Goal: Task Accomplishment & Management: Use online tool/utility

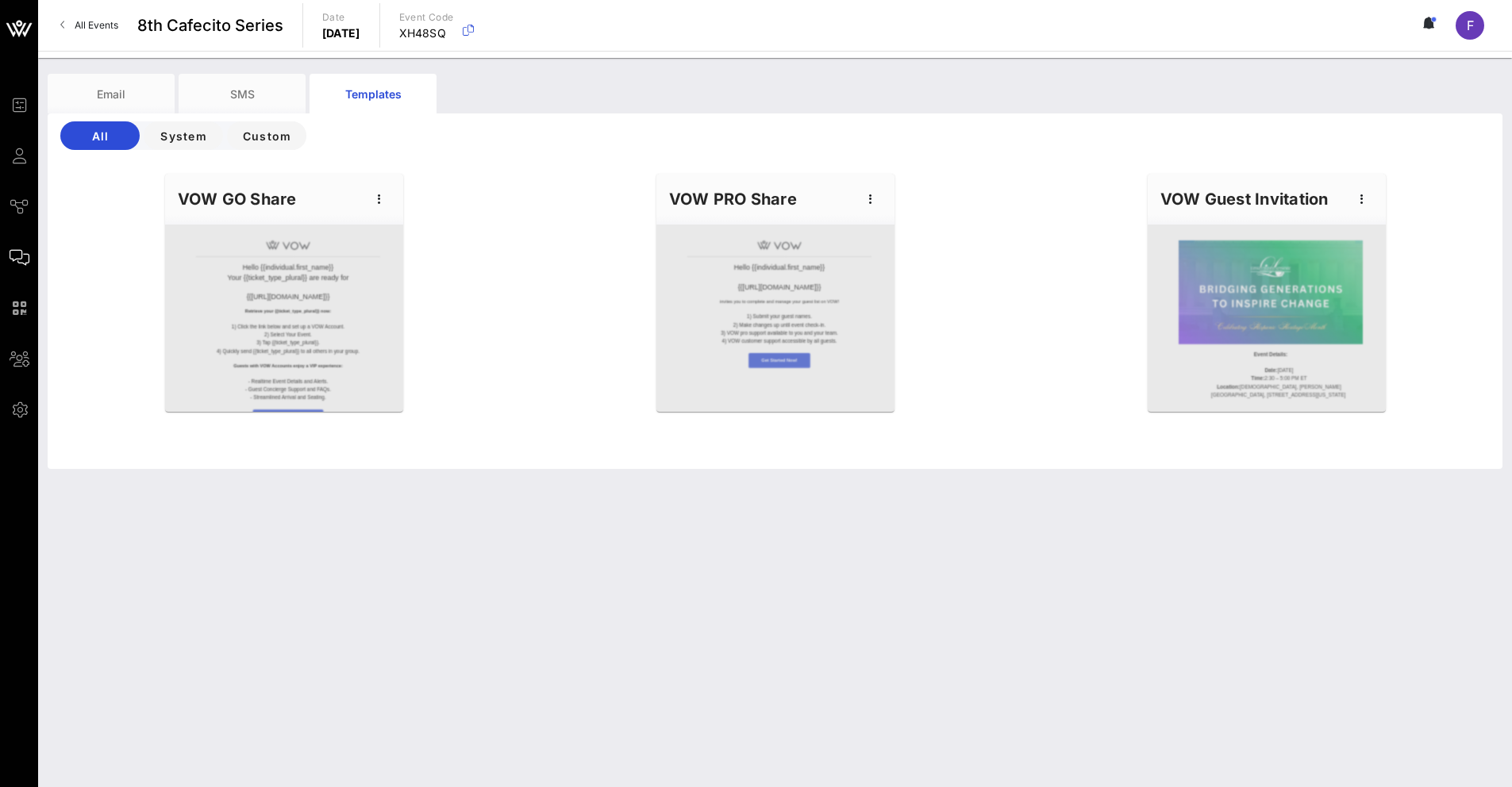
click at [79, 24] on span "All Events" at bounding box center [96, 24] width 43 height 12
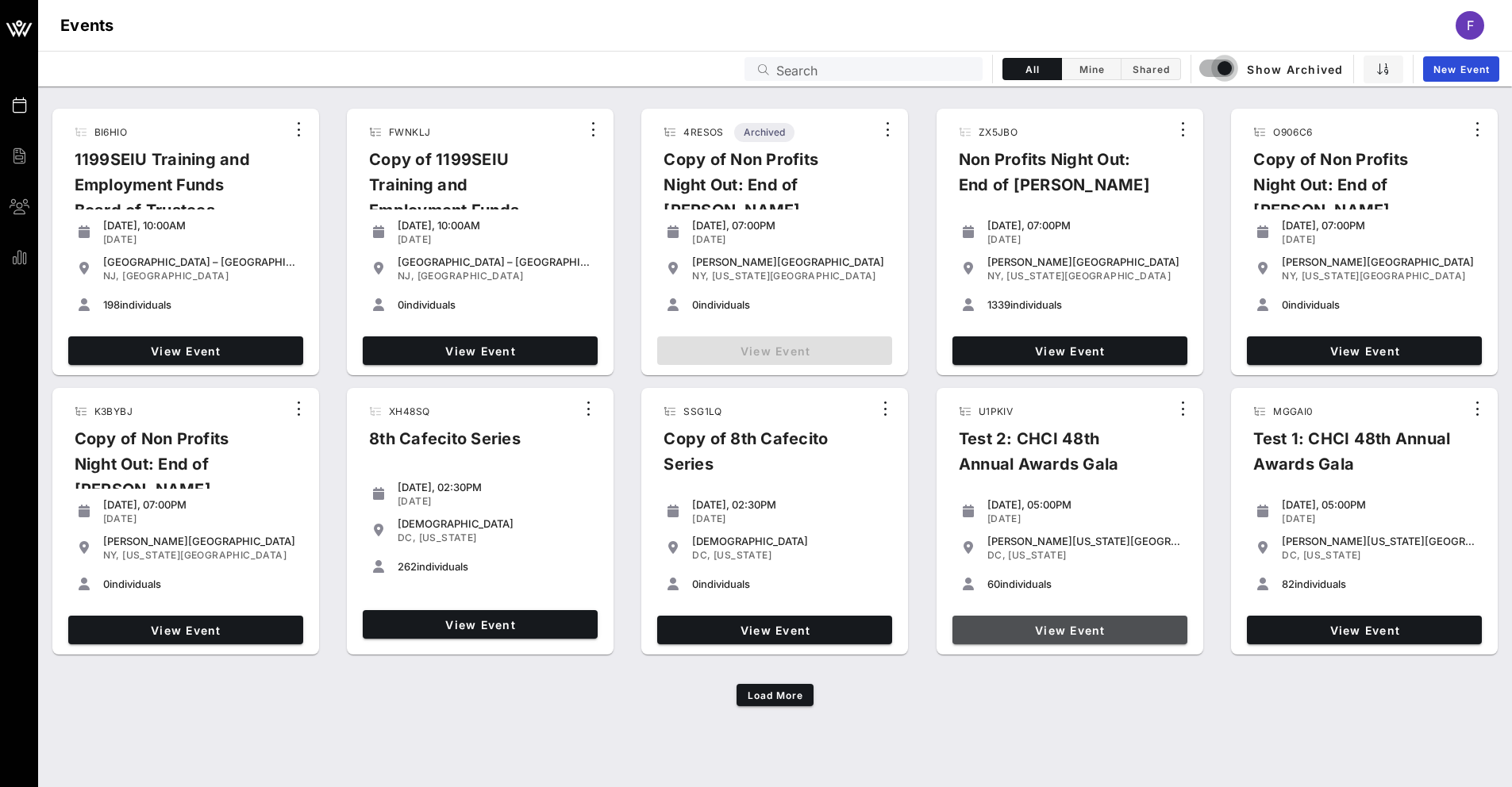
click at [1111, 627] on span "View Event" at bounding box center [1070, 631] width 222 height 14
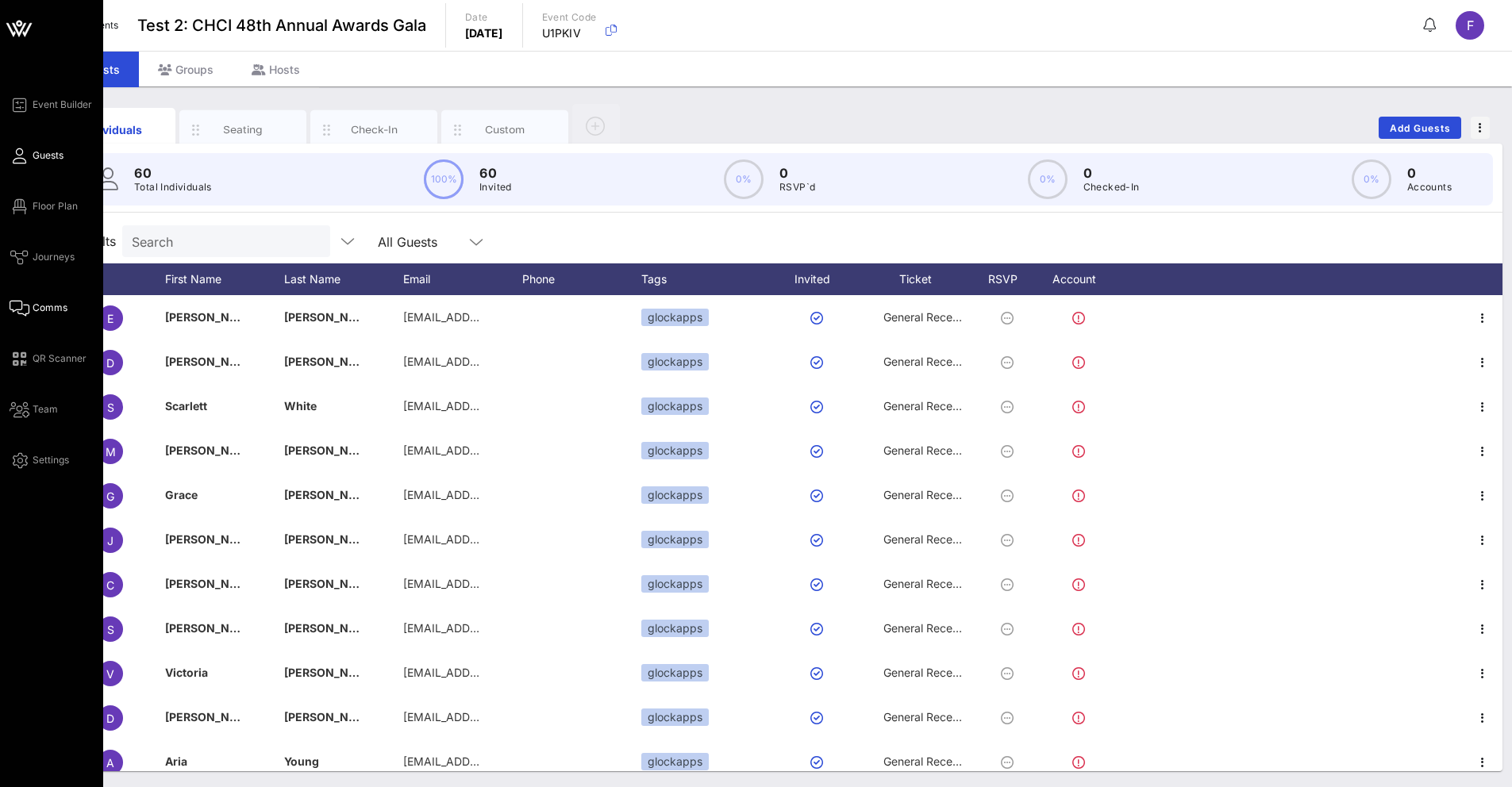
click at [43, 304] on span "Comms" at bounding box center [50, 308] width 35 height 14
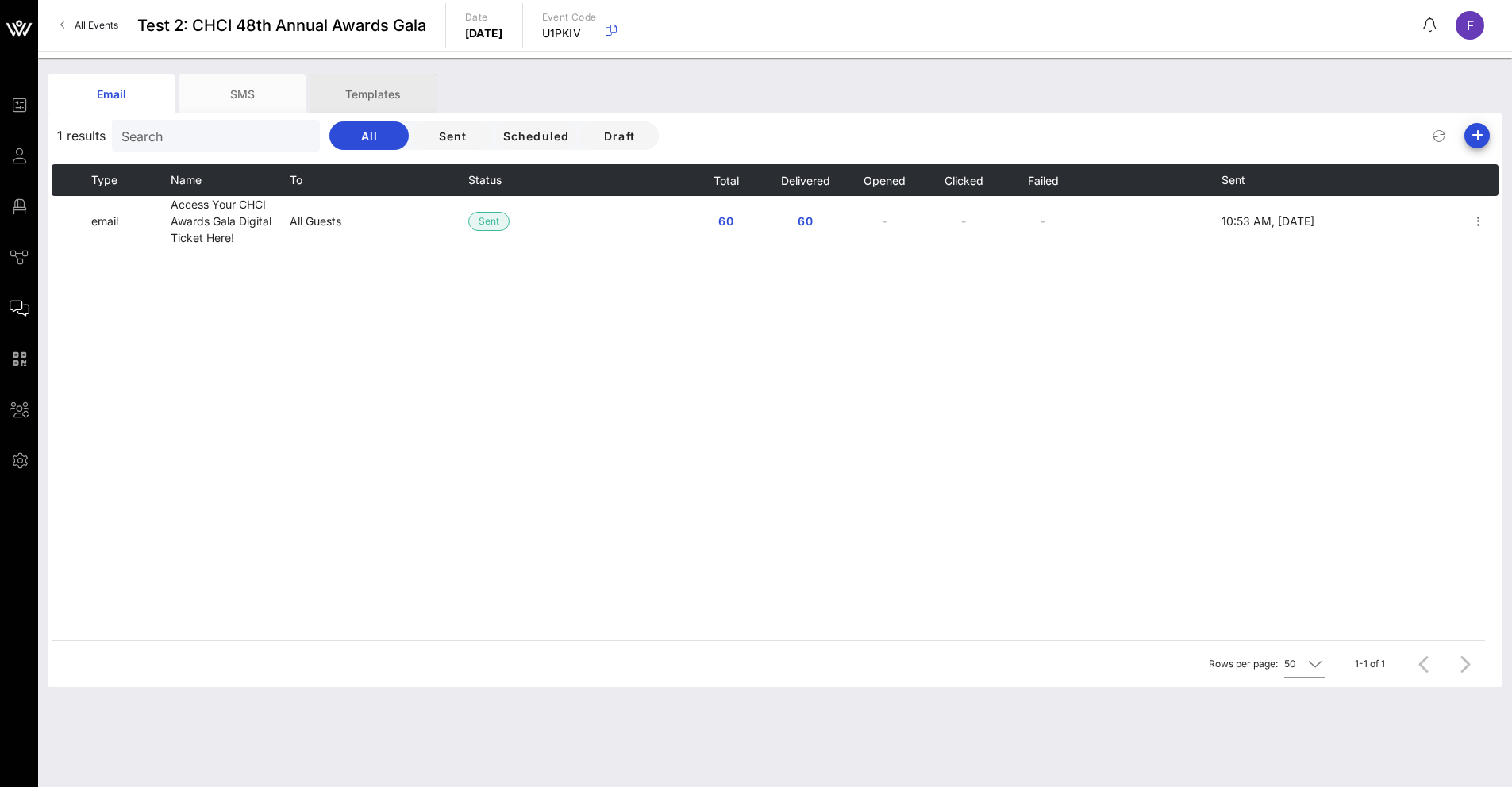
click at [380, 100] on div "Templates" at bounding box center [373, 94] width 127 height 40
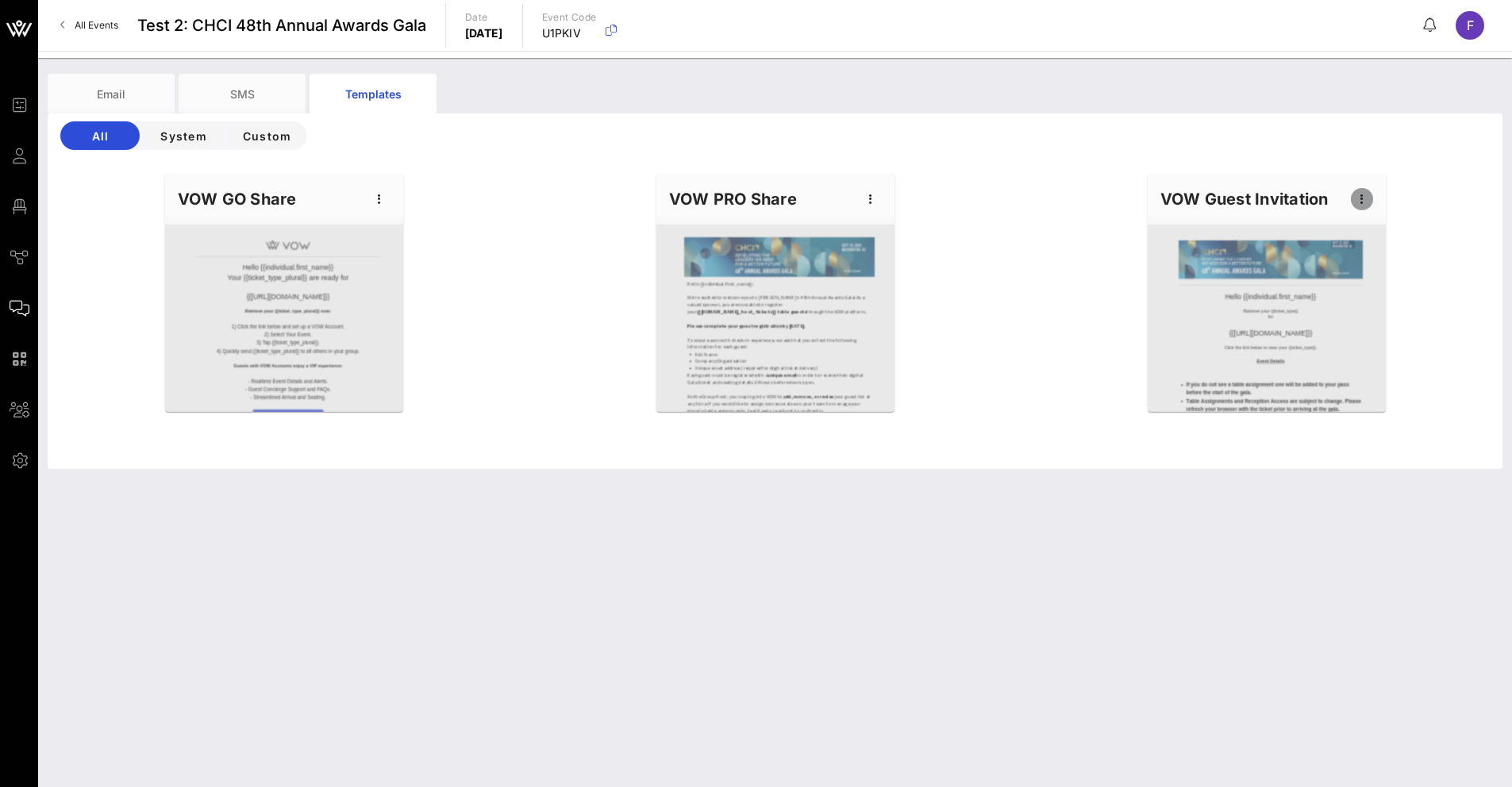
click at [1352, 194] on icon "button" at bounding box center [1361, 199] width 19 height 19
click at [1366, 223] on div "Edit" at bounding box center [1386, 226] width 40 height 13
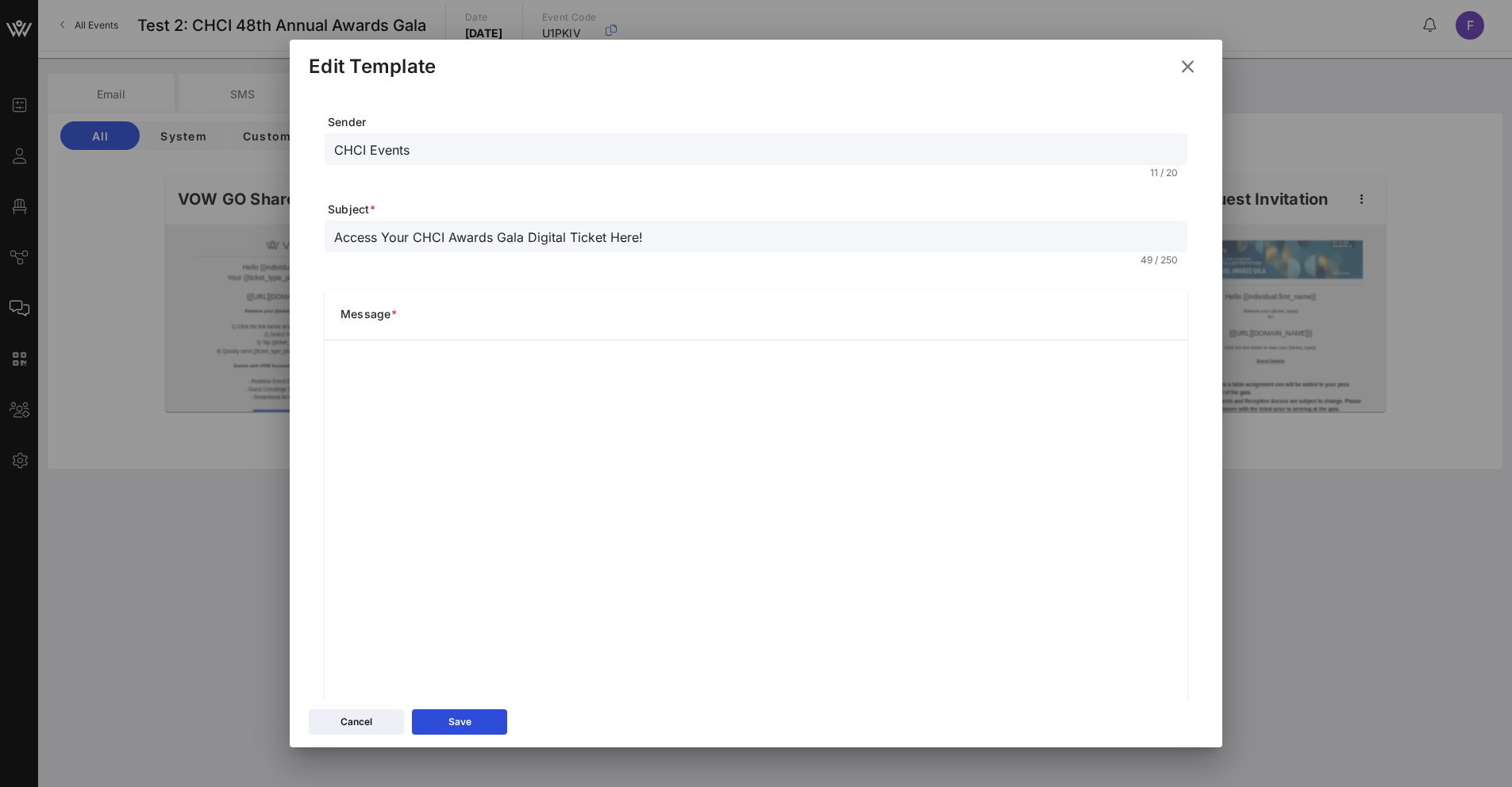
click at [232, 24] on div at bounding box center [756, 394] width 1512 height 787
click at [1181, 65] on icon at bounding box center [1187, 66] width 22 height 19
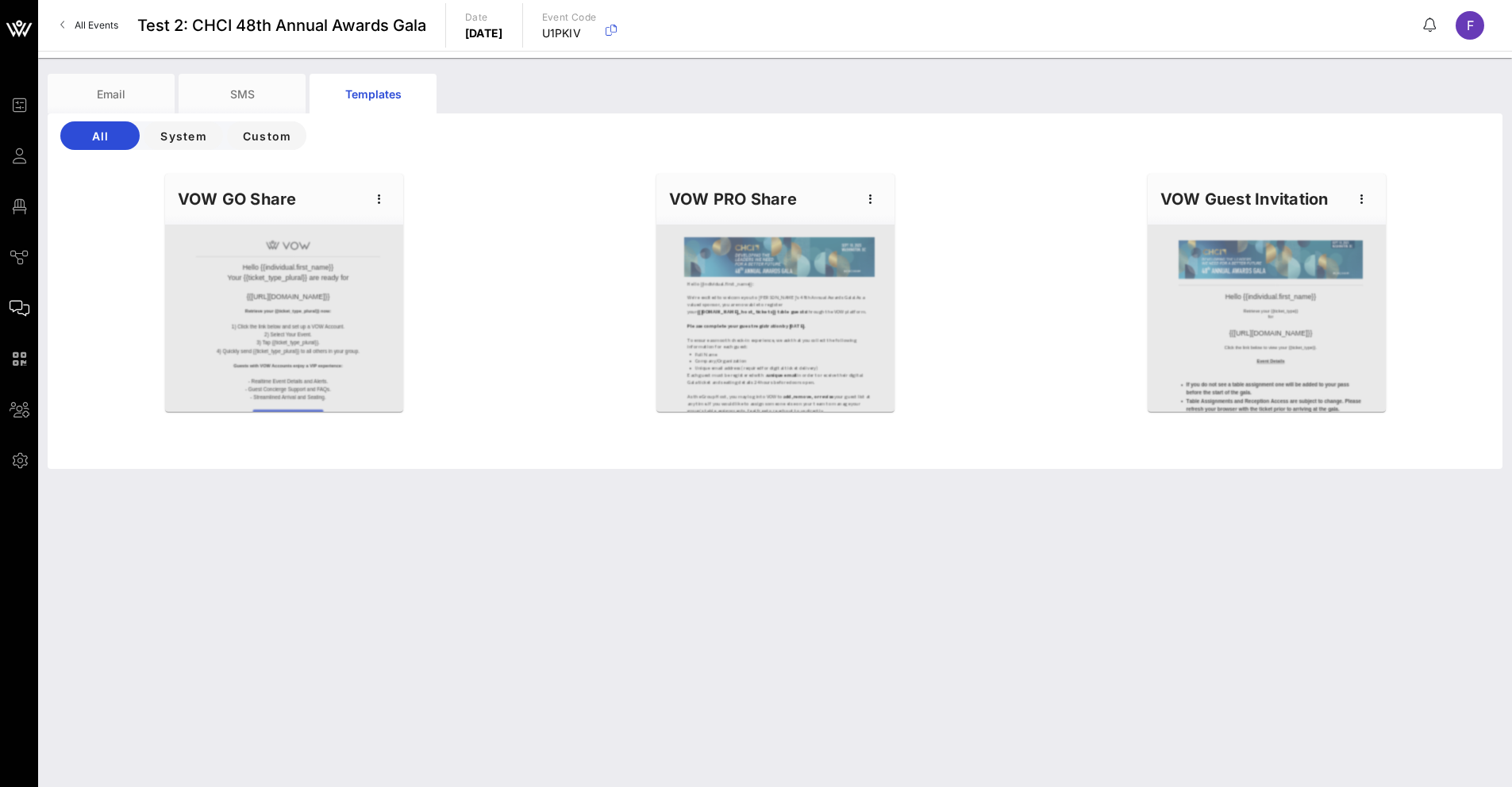
click at [265, 26] on span "Test 2: CHCI 48th Annual Awards Gala" at bounding box center [281, 25] width 288 height 24
copy span "Test 2: CHCI 48th Annual Awards Gala"
click at [1364, 200] on icon "button" at bounding box center [1361, 199] width 19 height 19
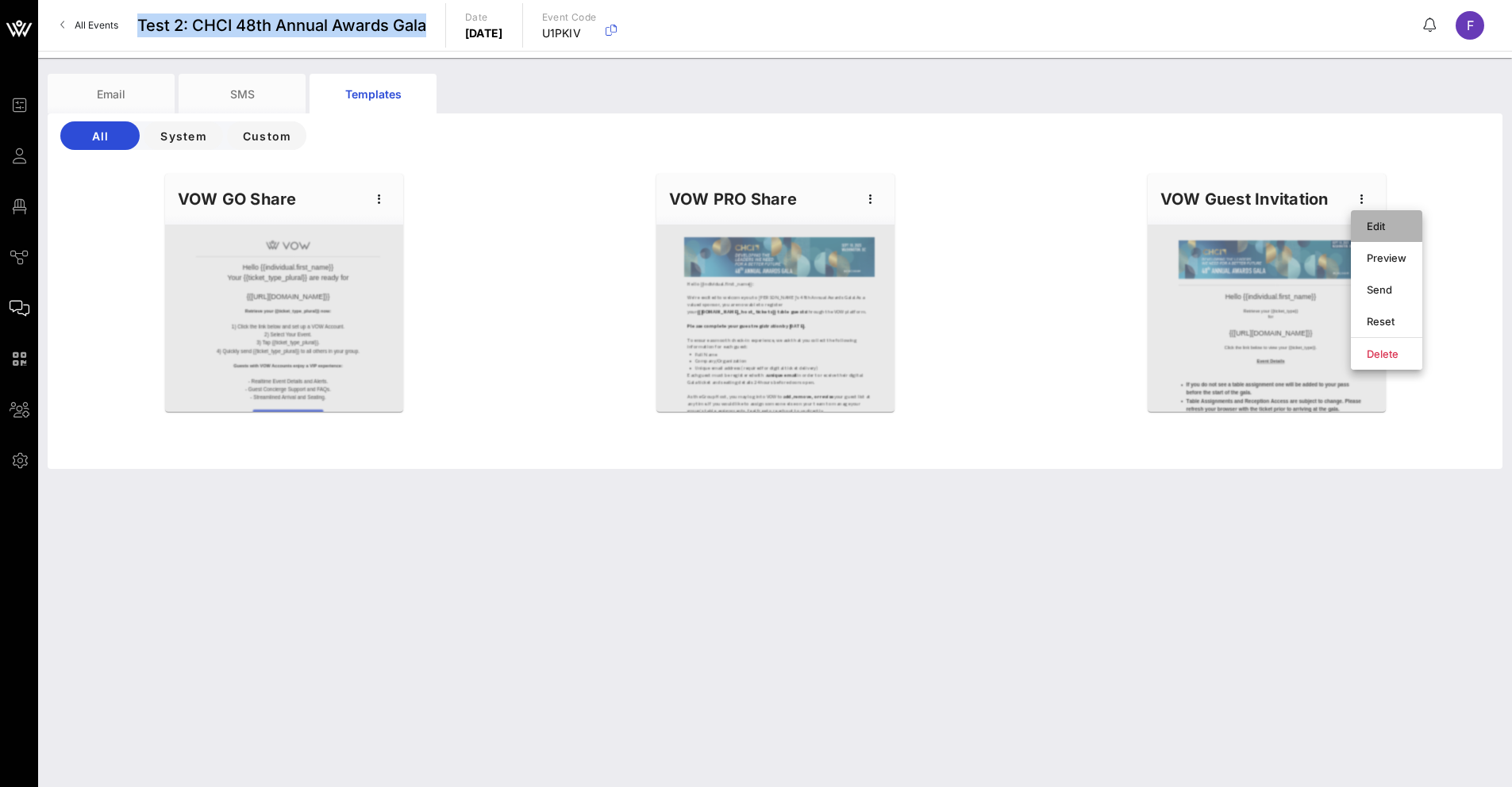
click at [1393, 232] on div "Edit" at bounding box center [1386, 226] width 40 height 13
type input "CHCI Events"
type input "Access Your CHCI Awards Gala Digital Ticket Here!"
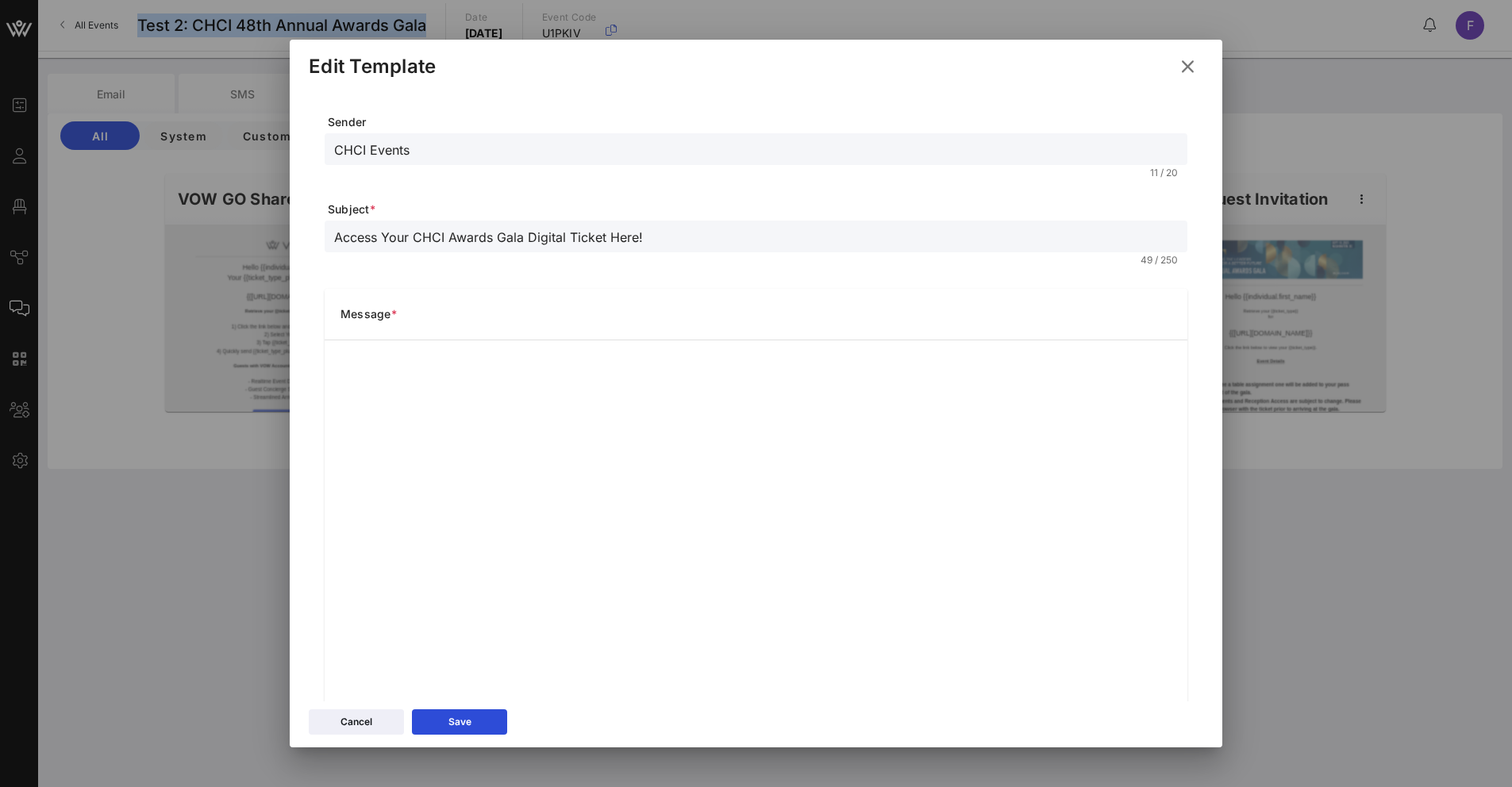
scroll to position [67, 0]
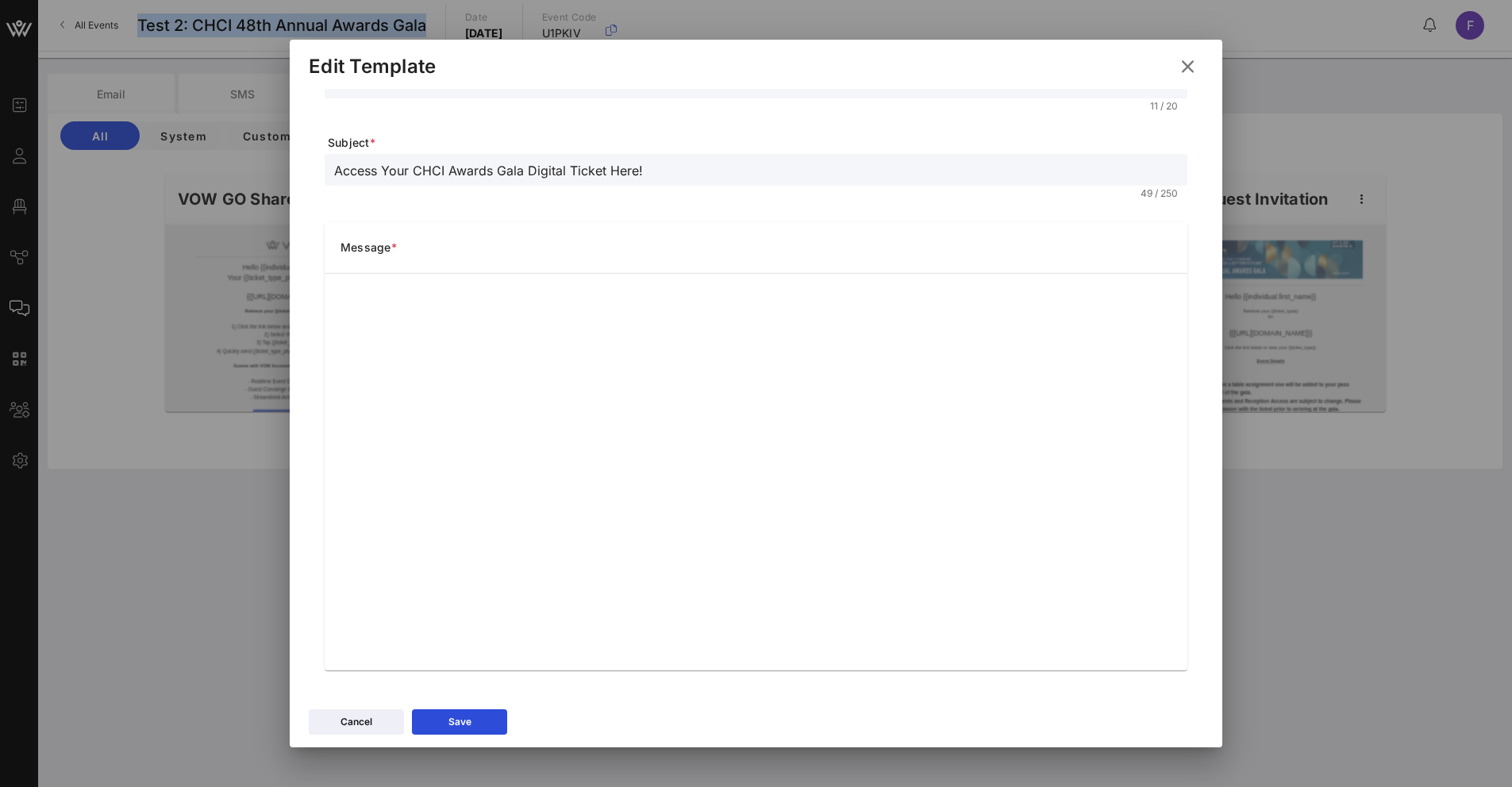
click at [1186, 69] on icon at bounding box center [1187, 66] width 22 height 19
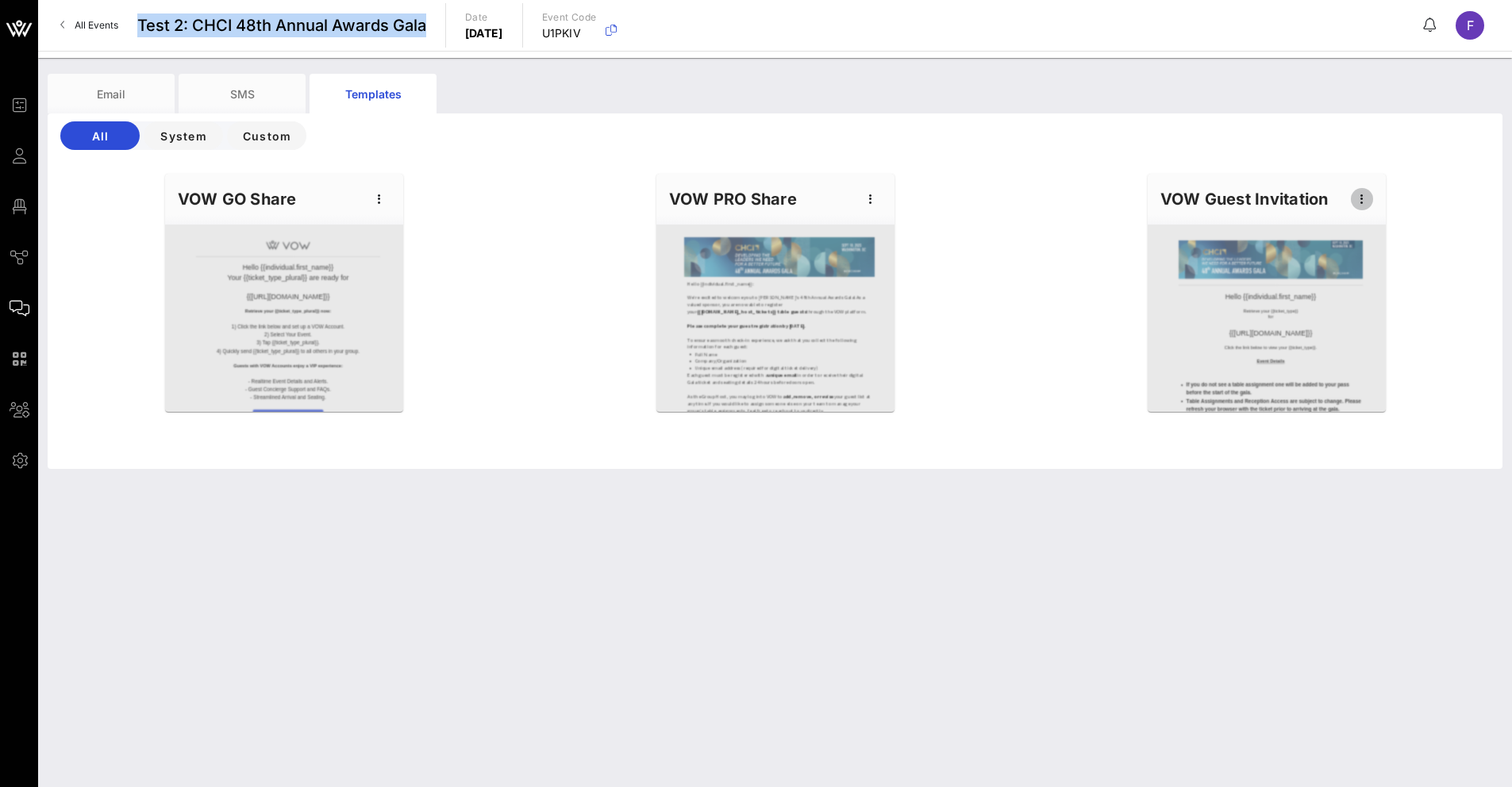
click at [1356, 197] on icon "button" at bounding box center [1361, 199] width 19 height 19
click at [1356, 295] on div "Send" at bounding box center [1386, 289] width 71 height 32
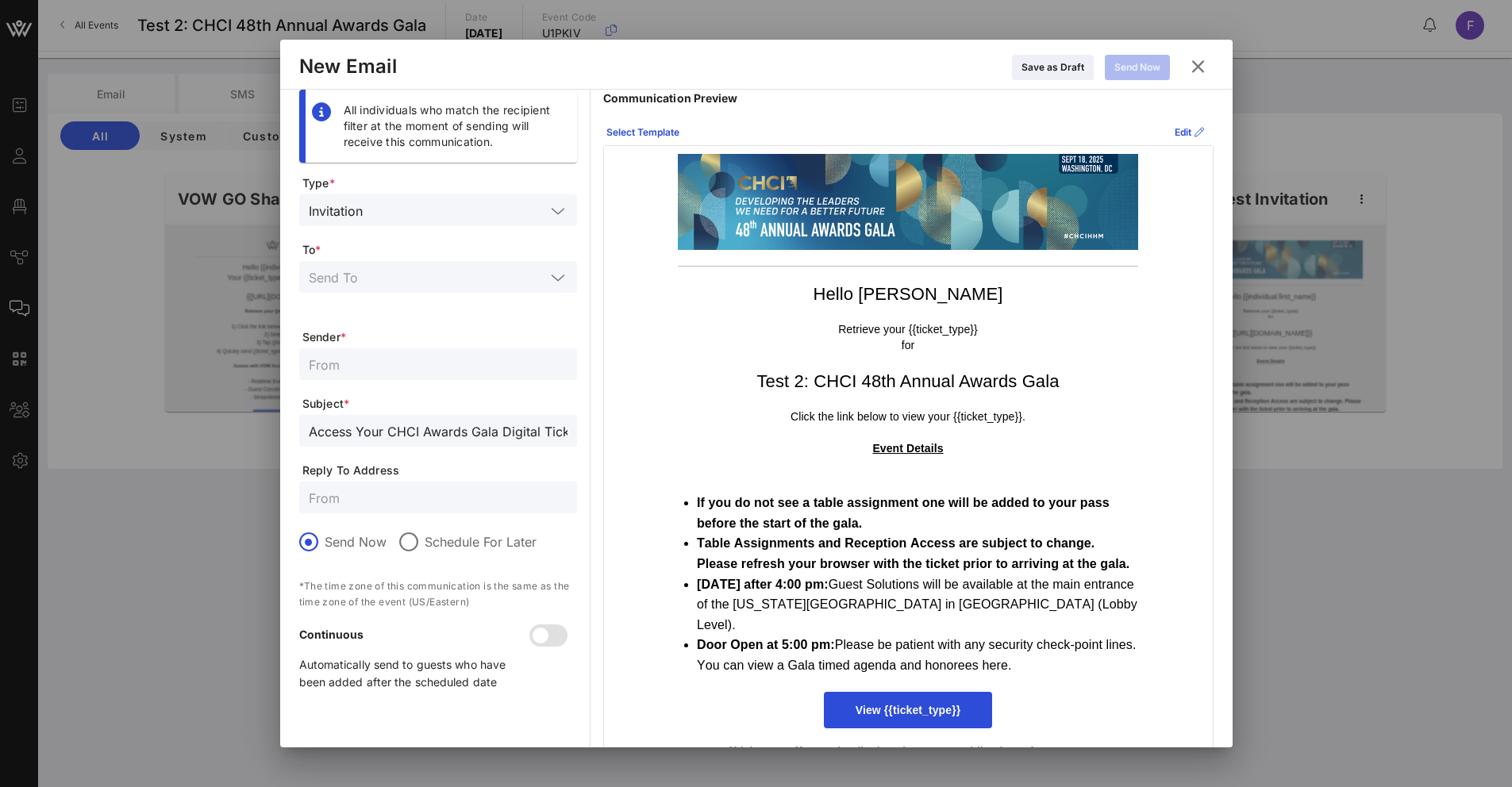
click at [421, 429] on input "Access Your CHCI Awards Gala Digital Ticket Here!" at bounding box center [438, 431] width 259 height 21
click at [706, 258] on td at bounding box center [908, 266] width 477 height 16
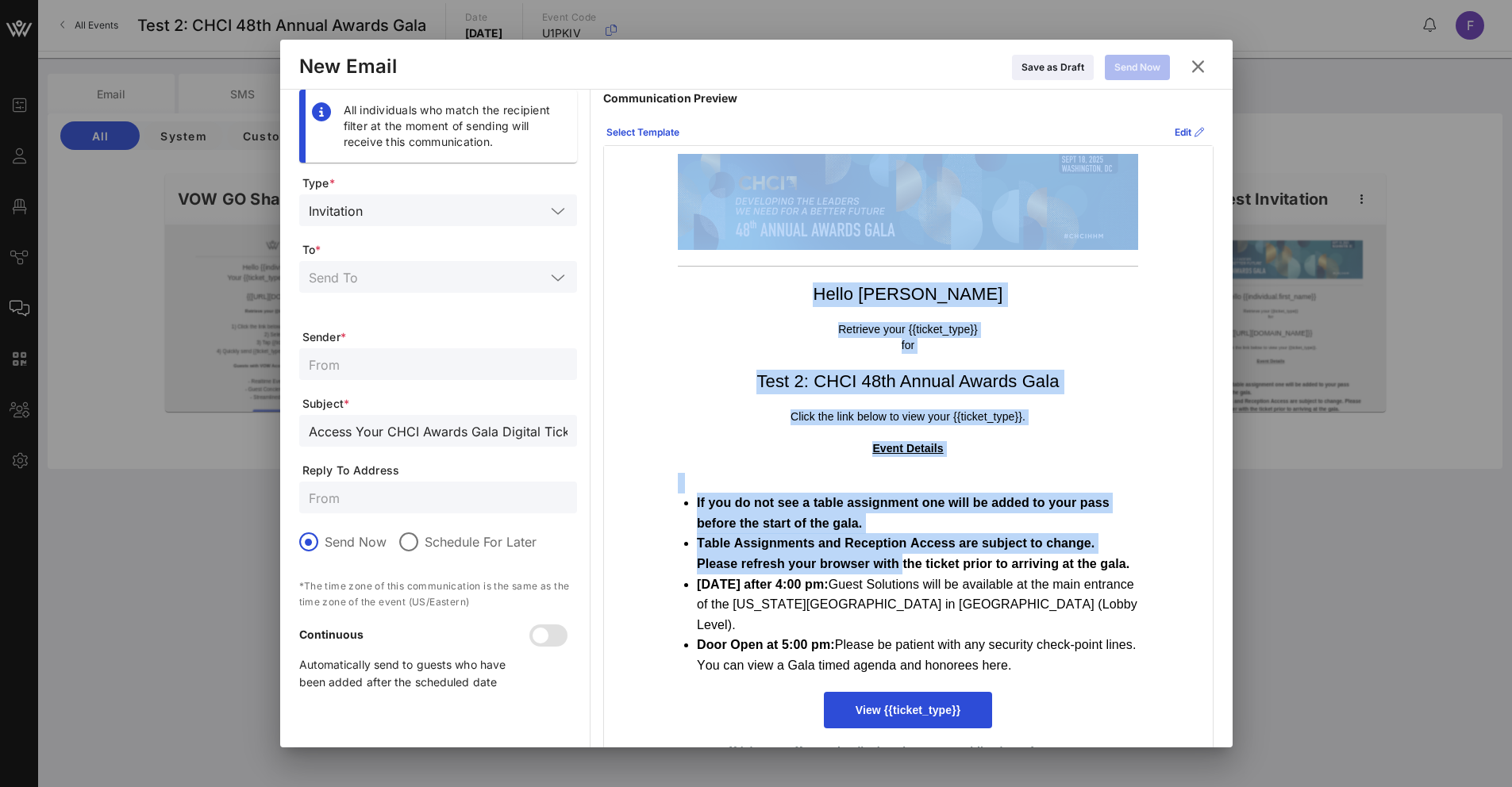
scroll to position [92, 0]
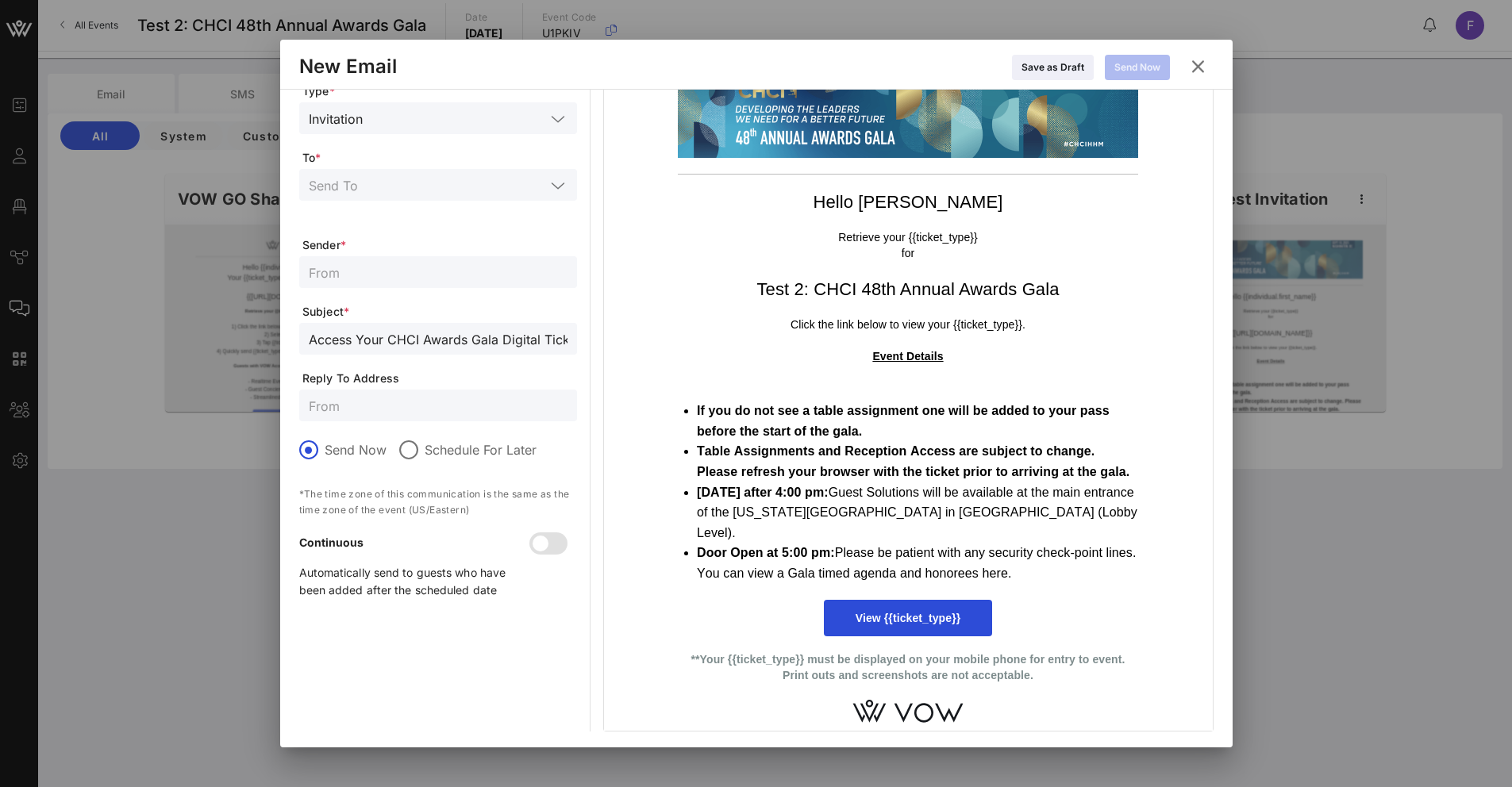
drag, startPoint x: 632, startPoint y: 148, endPoint x: 1017, endPoint y: 743, distance: 708.7
click at [1017, 743] on div "All individuals who match the recipient filter at the moment of sending will re…" at bounding box center [756, 419] width 952 height 659
copy div
click at [1008, 677] on strong "**Your {{ticket_type}} must be displayed on your mobile phone for entry to even…" at bounding box center [908, 668] width 434 height 29
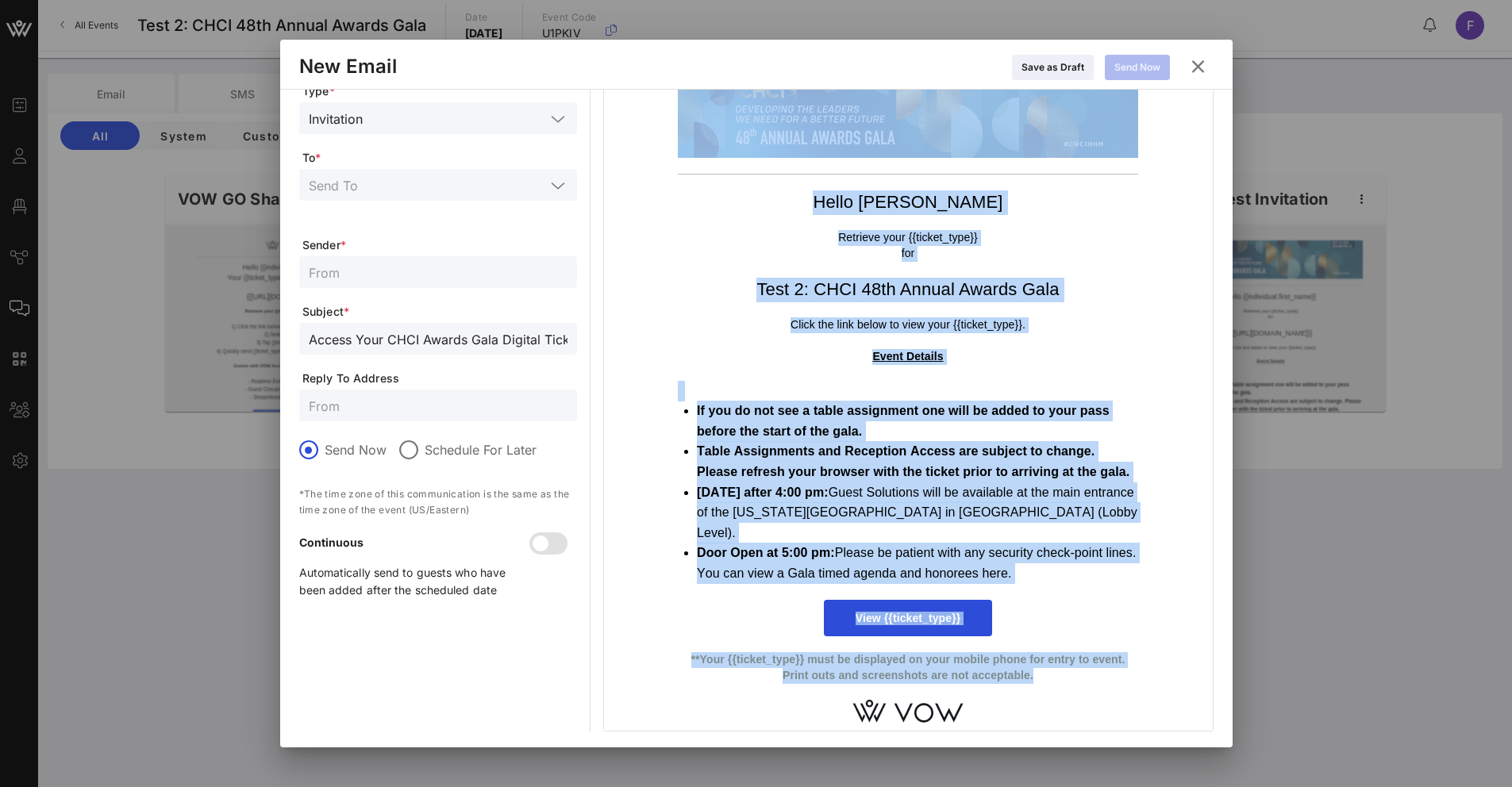
drag, startPoint x: 1028, startPoint y: 676, endPoint x: 637, endPoint y: 646, distance: 392.1
click at [637, 646] on div "Hello [PERSON_NAME] Retrieve your {{ticket_type}} for Test 2: CHCI 48th Annual …" at bounding box center [908, 393] width 609 height 678
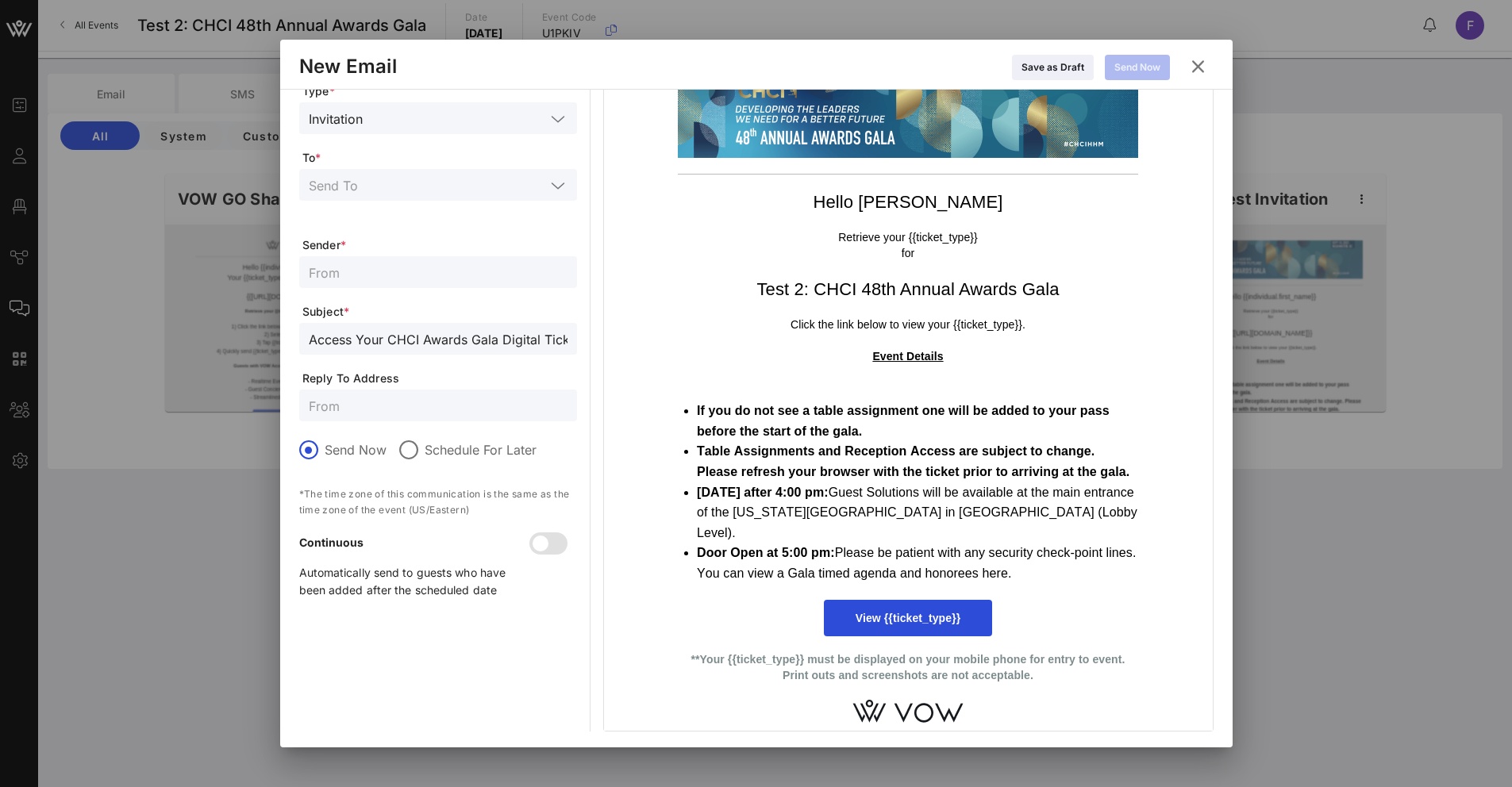
click at [677, 656] on p "**Your {{ticket_type}} must be displayed on your mobile phone for entry to even…" at bounding box center [907, 668] width 460 height 31
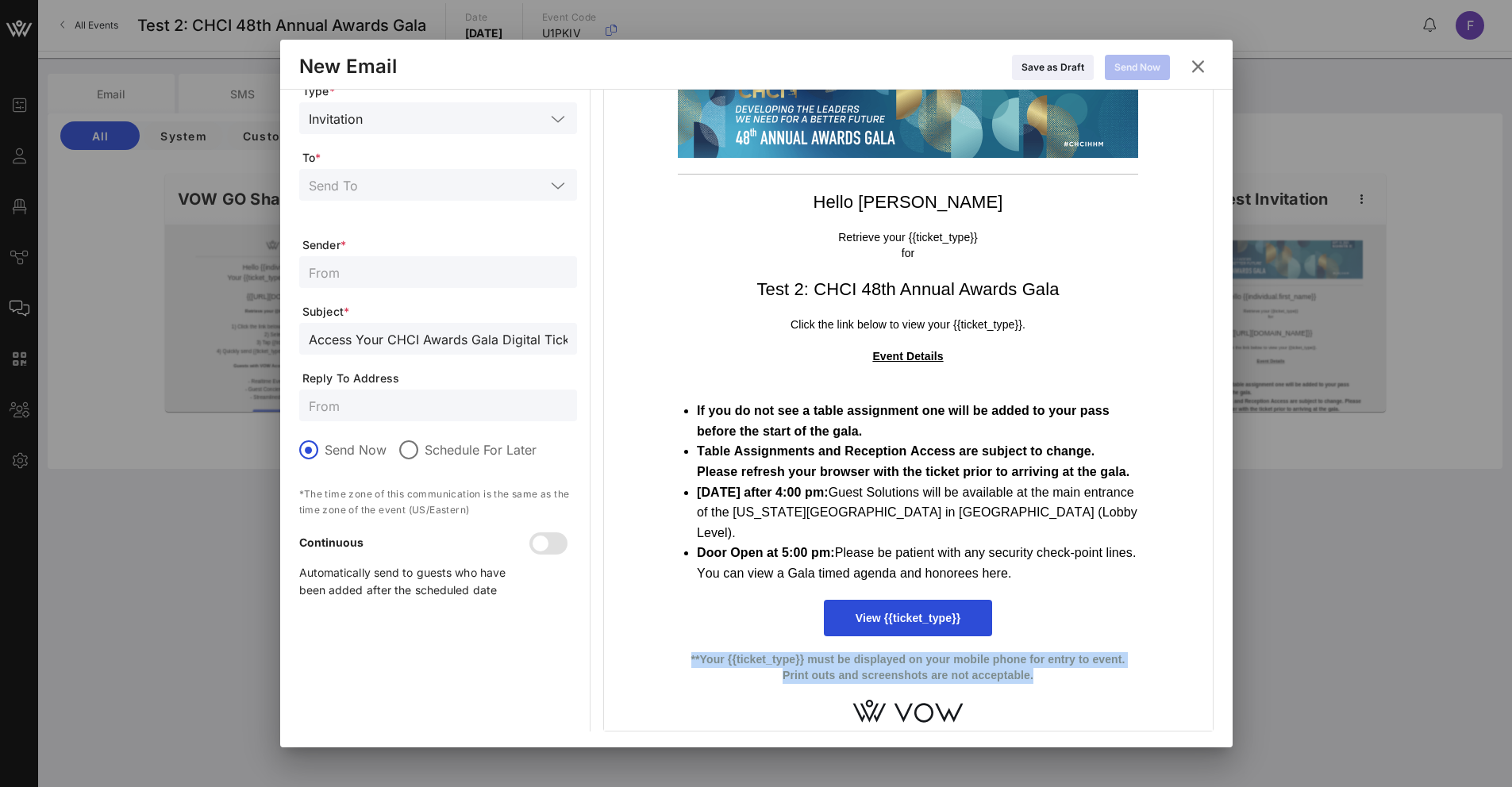
drag, startPoint x: 703, startPoint y: 659, endPoint x: 1052, endPoint y: 678, distance: 349.5
click at [1052, 678] on p "**Your {{ticket_type}} must be displayed on your mobile phone for entry to even…" at bounding box center [907, 668] width 460 height 31
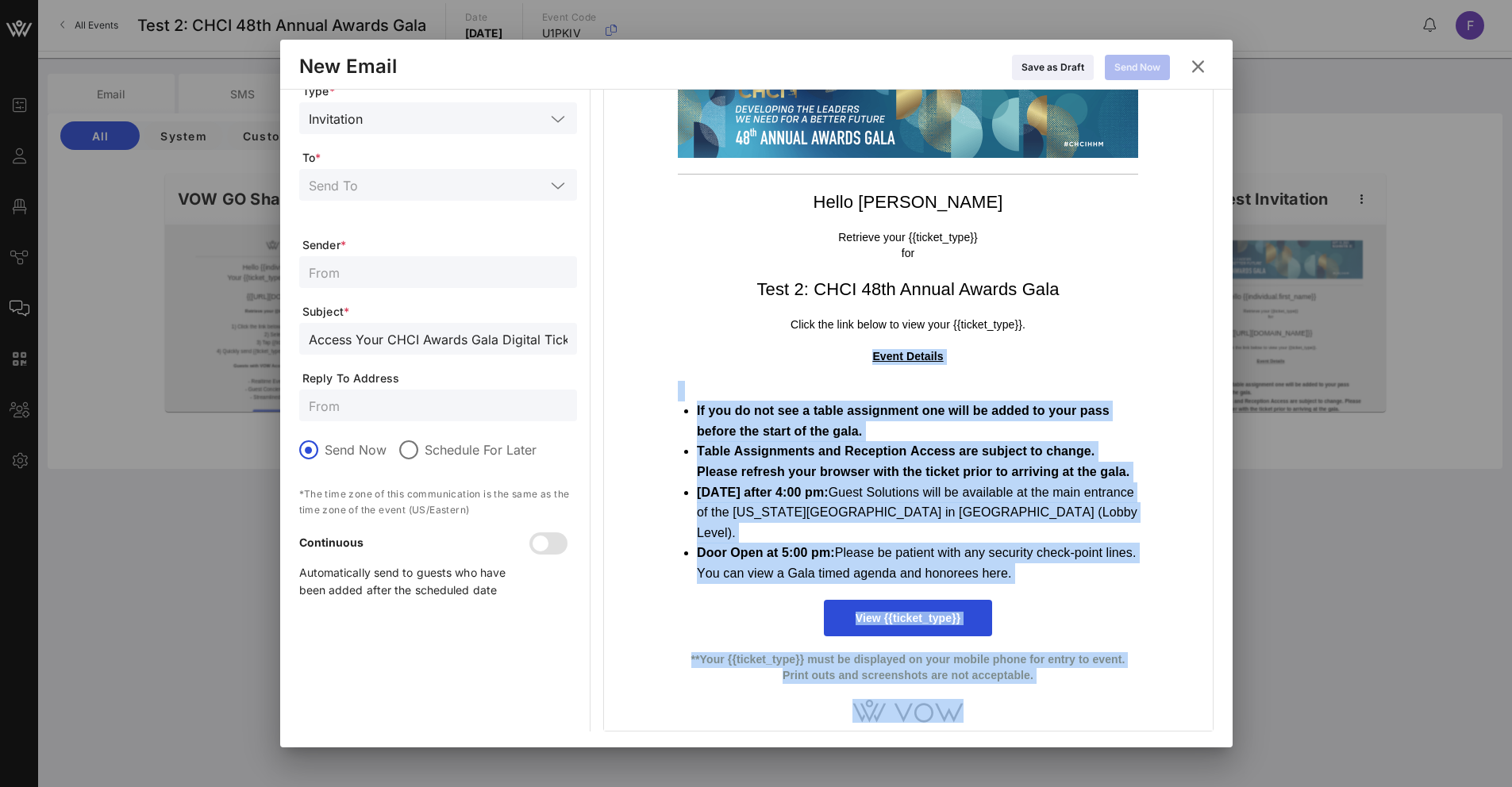
scroll to position [0, 0]
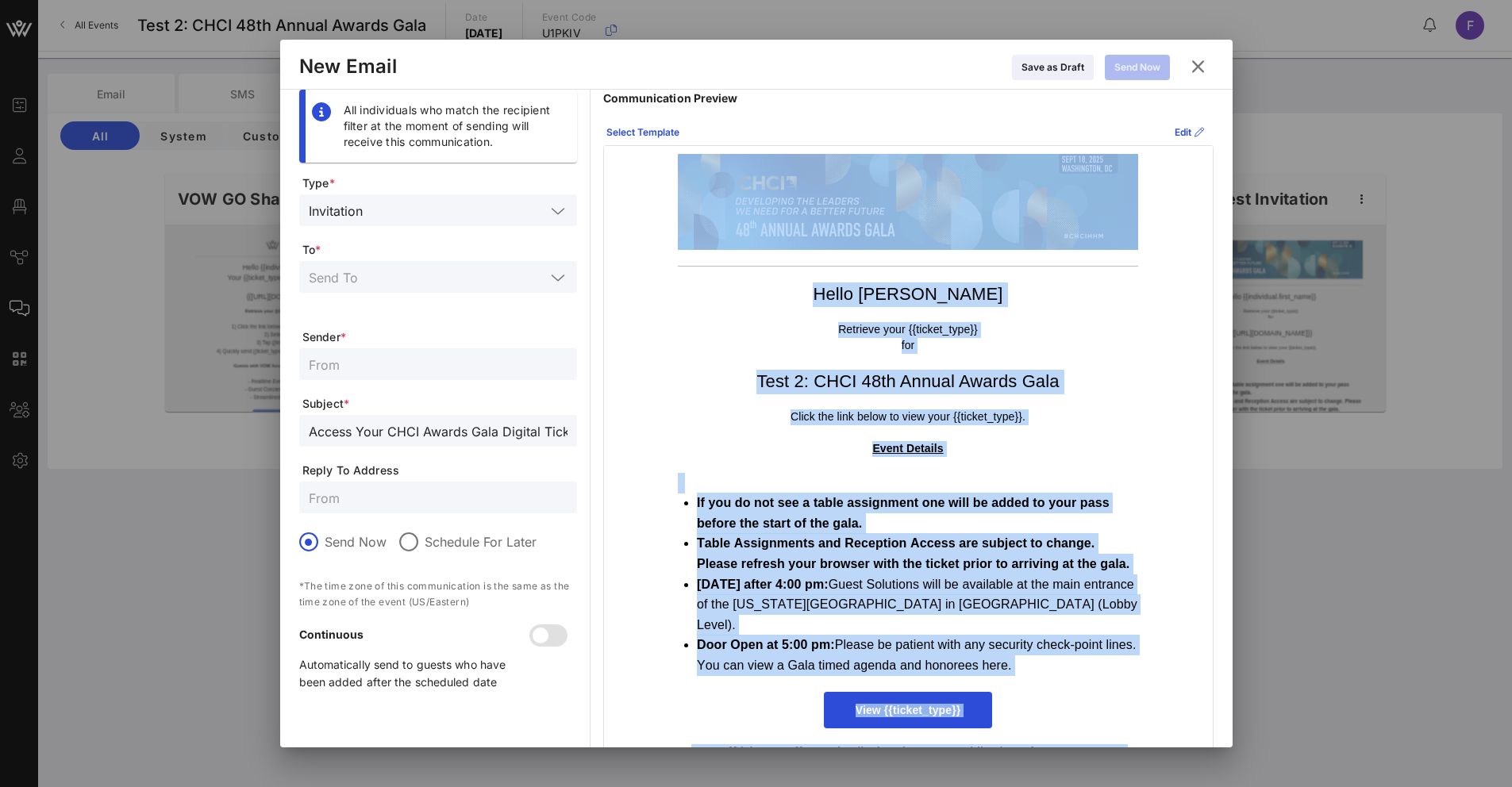
drag, startPoint x: 1035, startPoint y: 712, endPoint x: 867, endPoint y: 214, distance: 525.6
click at [789, 217] on div "Hello [PERSON_NAME] Retrieve your {{ticket_type}} for Test 2: CHCI 48th Annual …" at bounding box center [908, 484] width 477 height 678
click at [657, 136] on div "Select Template" at bounding box center [642, 133] width 73 height 16
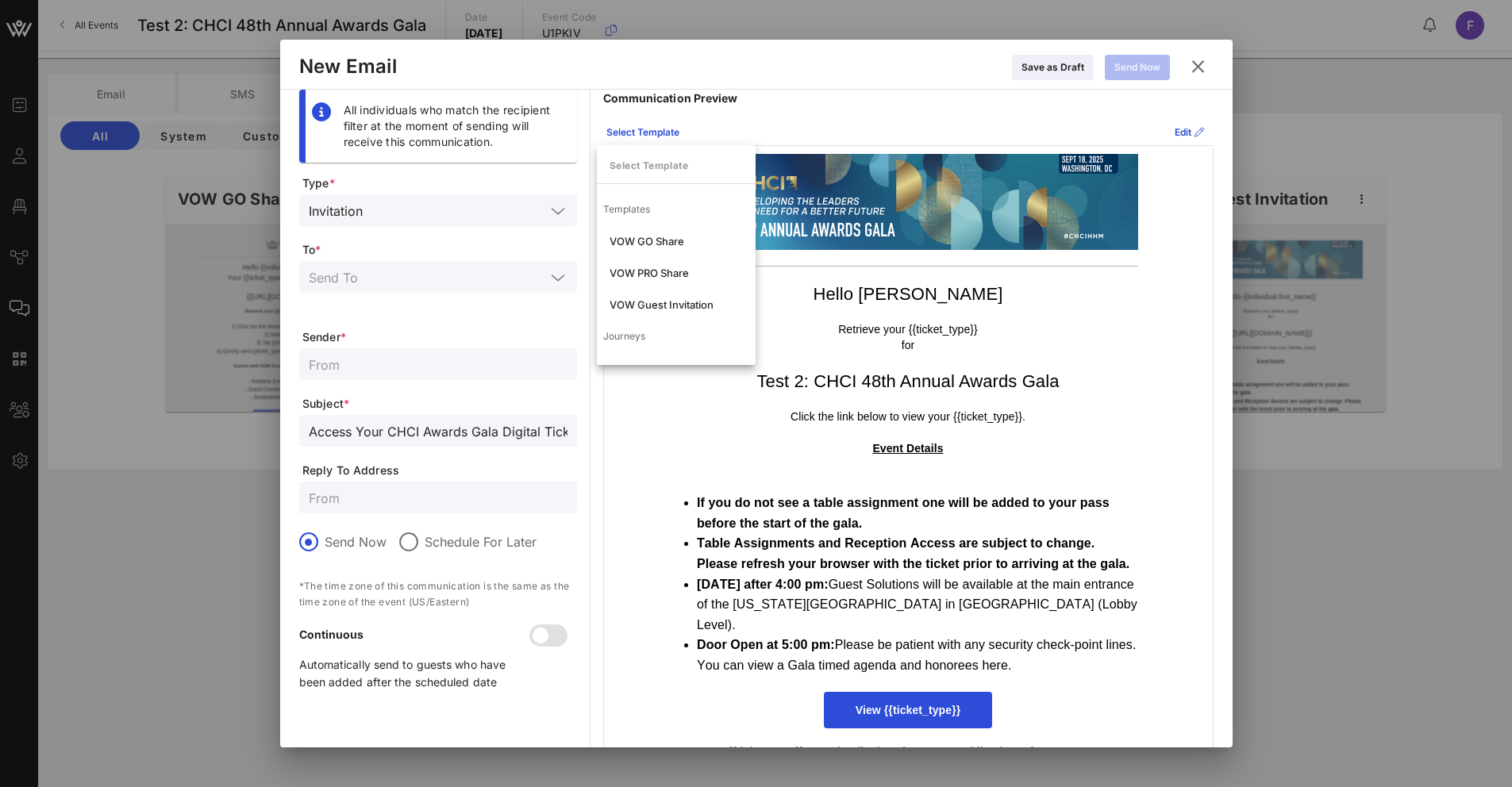
click at [828, 137] on div "Select Template Edit" at bounding box center [908, 133] width 610 height 25
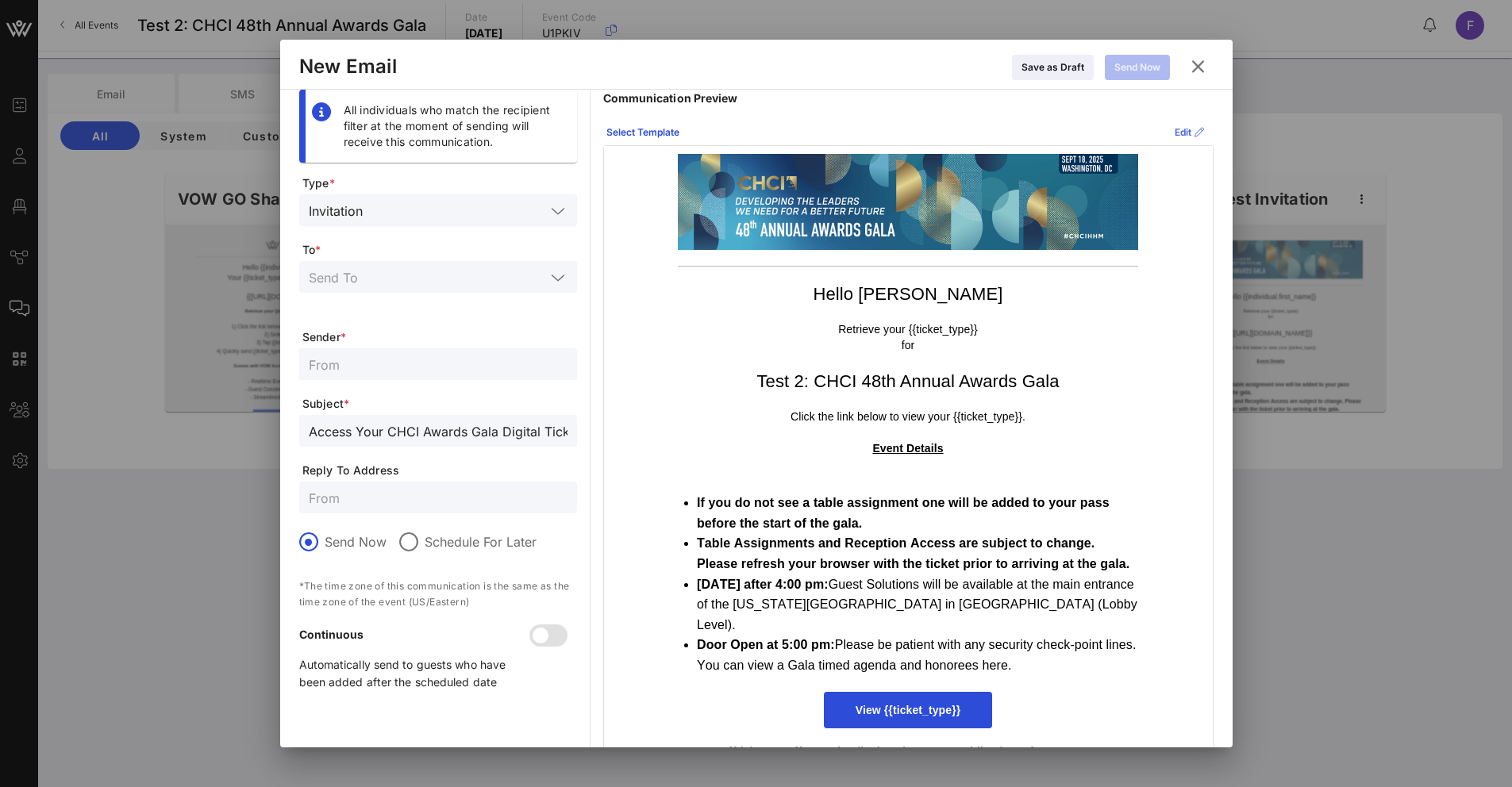
click at [1183, 133] on icon at bounding box center [1188, 131] width 12 height 10
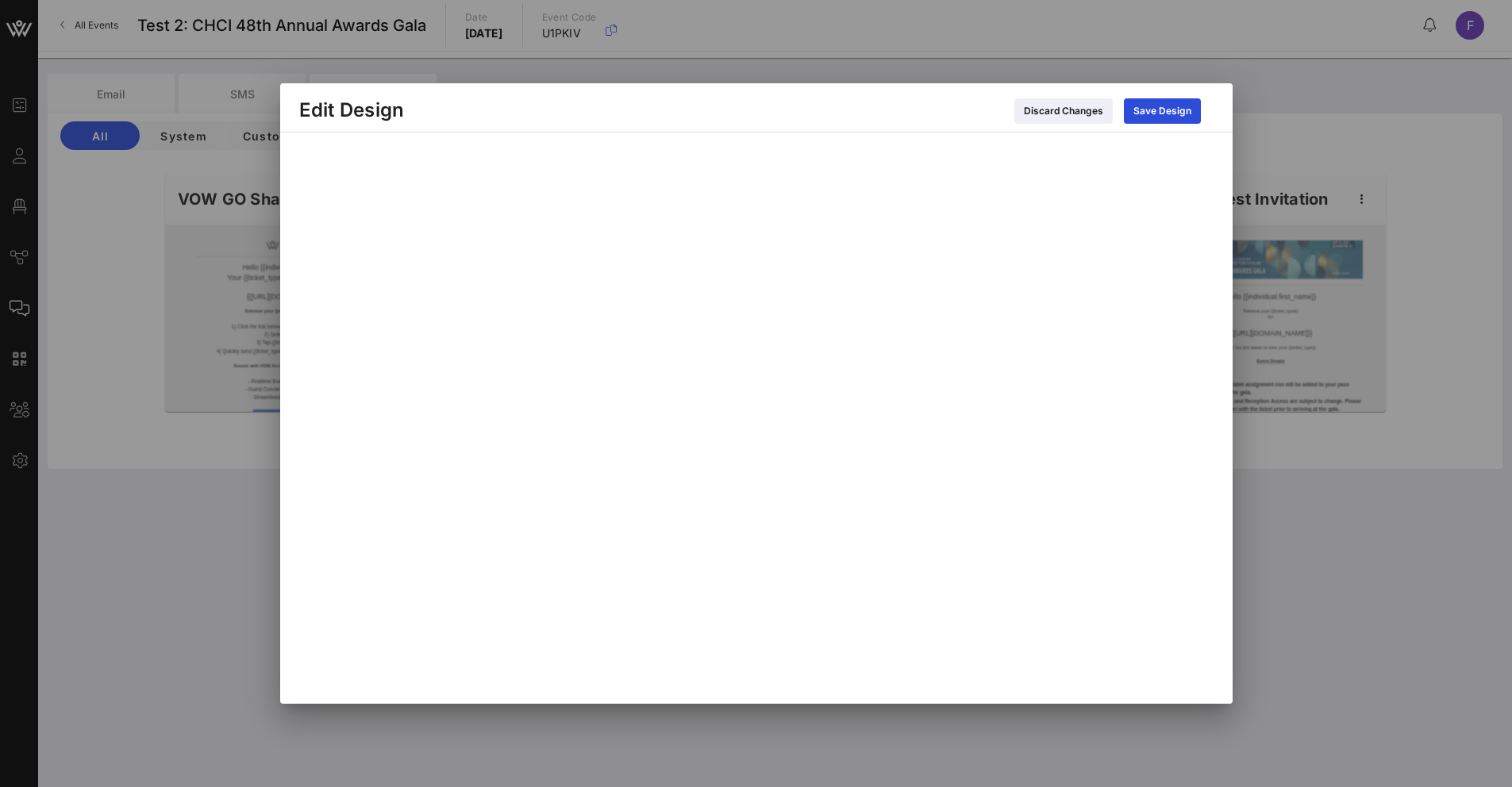
click at [1253, 170] on div at bounding box center [756, 394] width 1512 height 787
click at [1069, 109] on icon at bounding box center [1063, 111] width 11 height 10
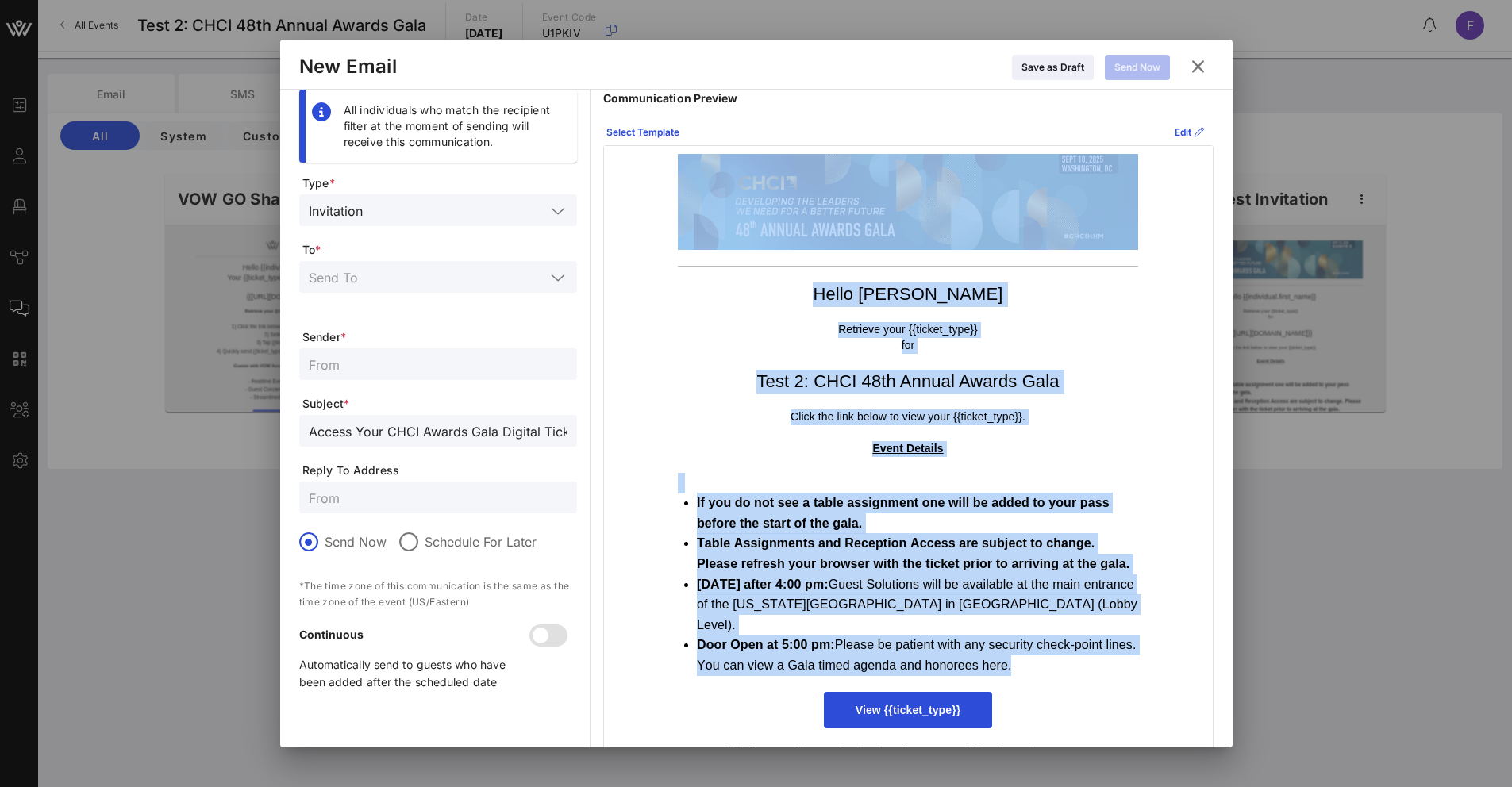
scroll to position [92, 0]
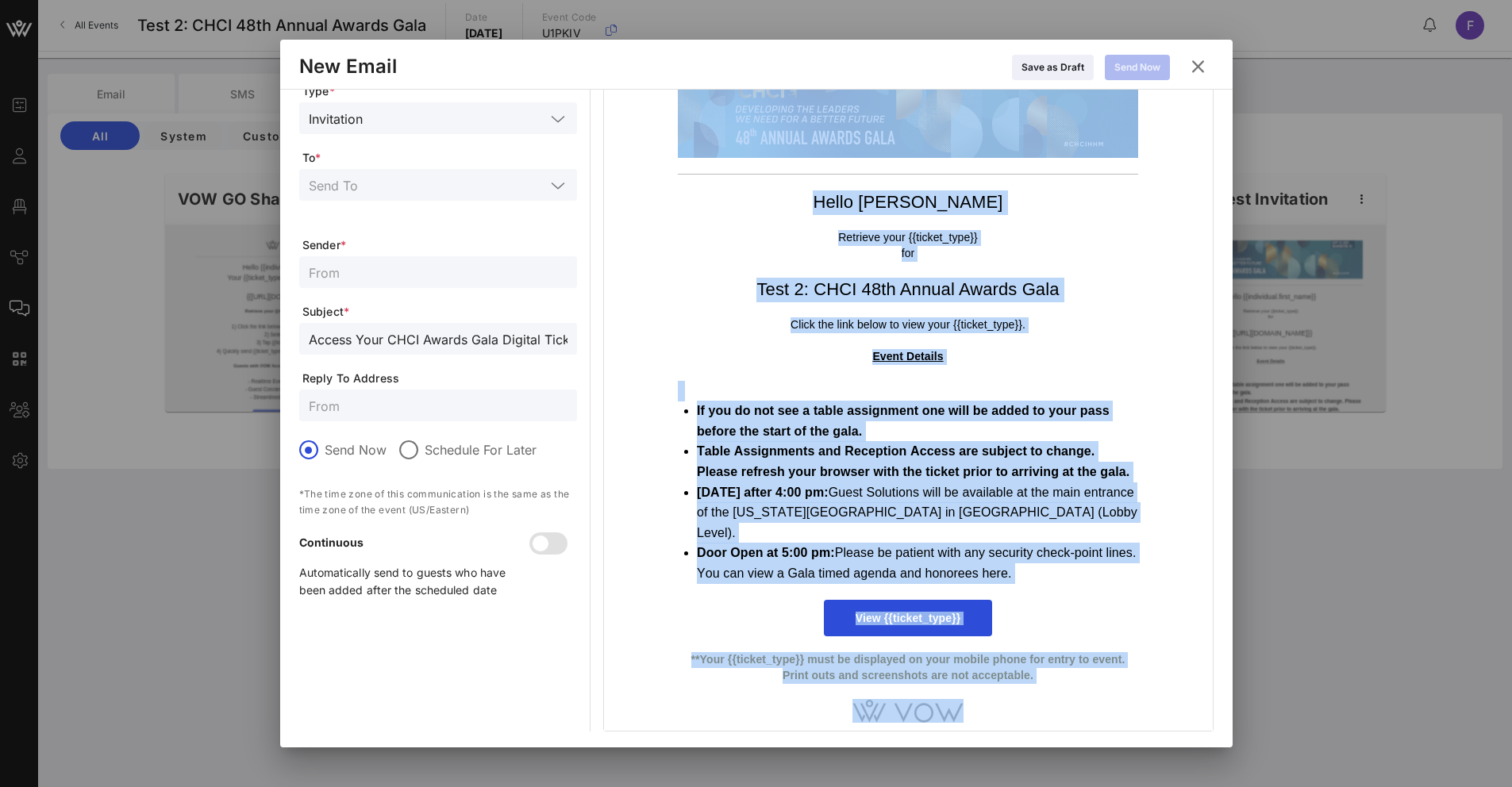
drag, startPoint x: 638, startPoint y: 165, endPoint x: 1046, endPoint y: 707, distance: 678.4
click at [1046, 707] on div "Hello [PERSON_NAME] Retrieve your {{ticket_type}} for Test 2: CHCI 48th Annual …" at bounding box center [908, 393] width 609 height 678
copy div "Hello [PERSON_NAME] your {{ticket_type}} for Test 2: CHCI 48th Annual Awards Ga…"
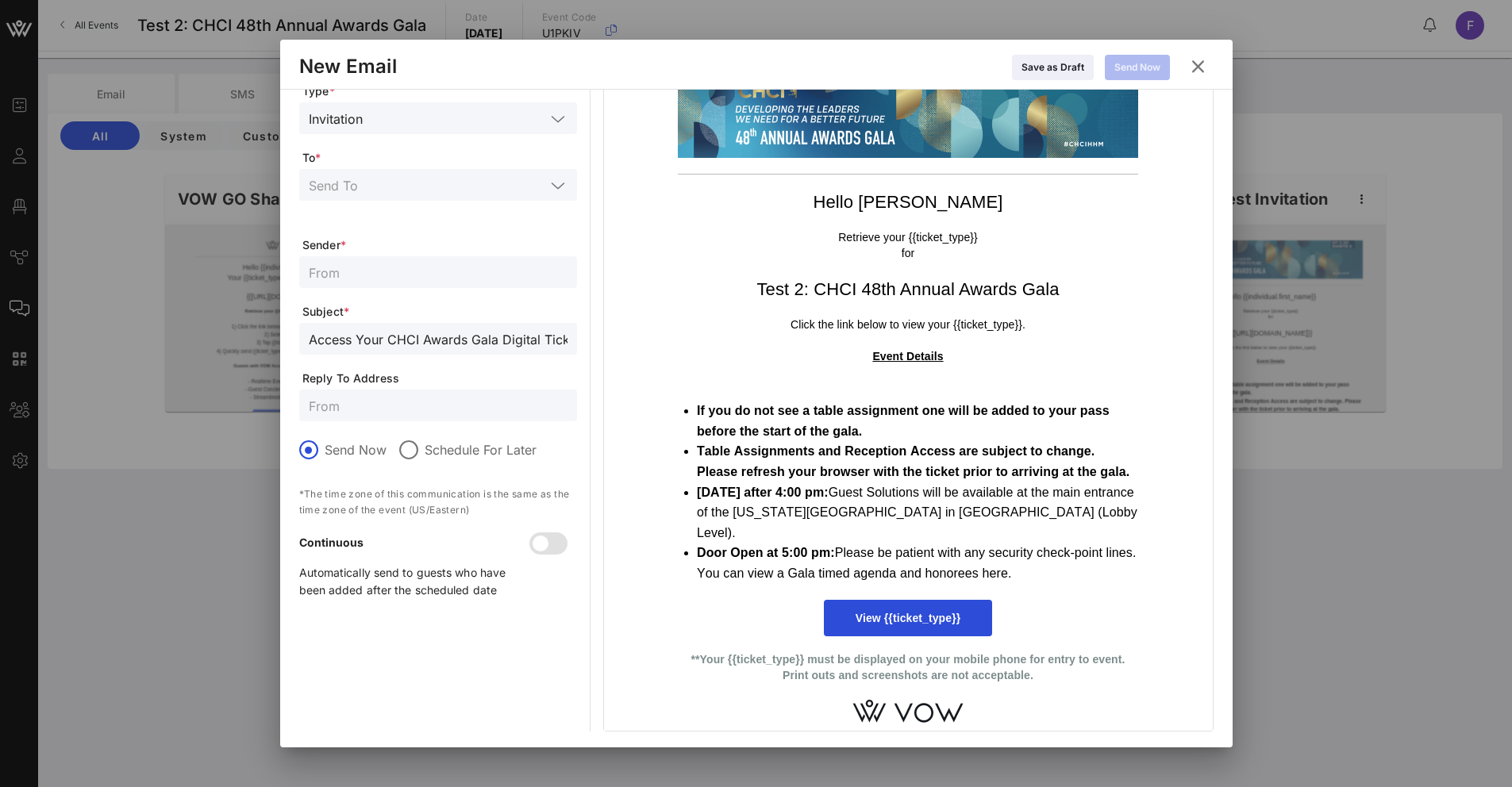
click at [983, 588] on td "If you do not see a table assignment one will be added to your pass before the …" at bounding box center [908, 482] width 477 height 219
click at [931, 624] on span "View {{ticket_type}}" at bounding box center [908, 619] width 105 height 13
click at [931, 620] on span "View {{ticket_type}}" at bounding box center [908, 619] width 105 height 13
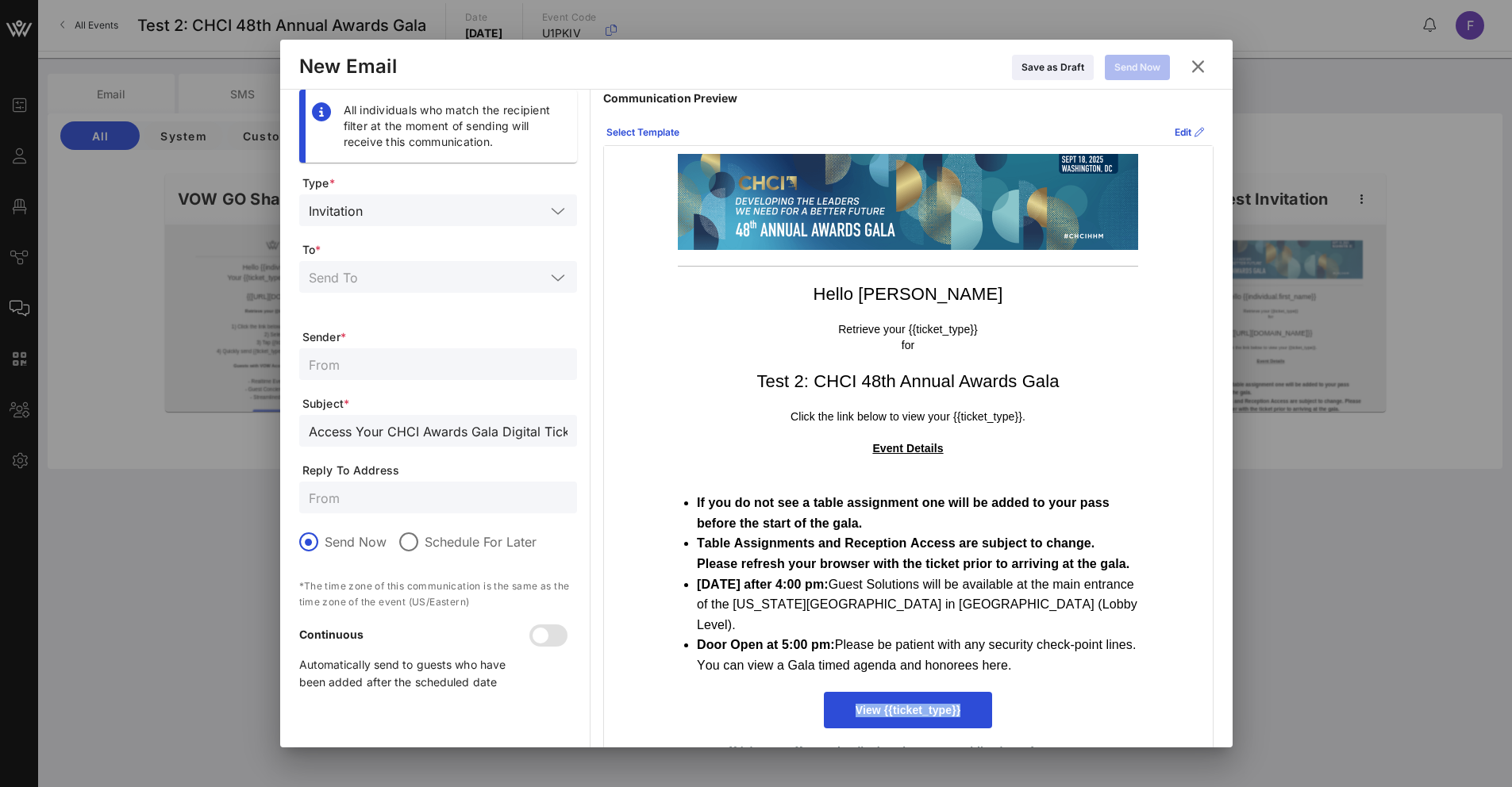
click at [907, 200] on img at bounding box center [907, 202] width 460 height 96
click at [378, 431] on input "Access Your CHCI Awards Gala Digital Ticket Here!" at bounding box center [438, 431] width 259 height 21
click at [379, 431] on input "Access Your CHCI Awards Gala Digital Ticket Here!" at bounding box center [438, 431] width 259 height 21
click at [1206, 68] on icon at bounding box center [1197, 66] width 23 height 20
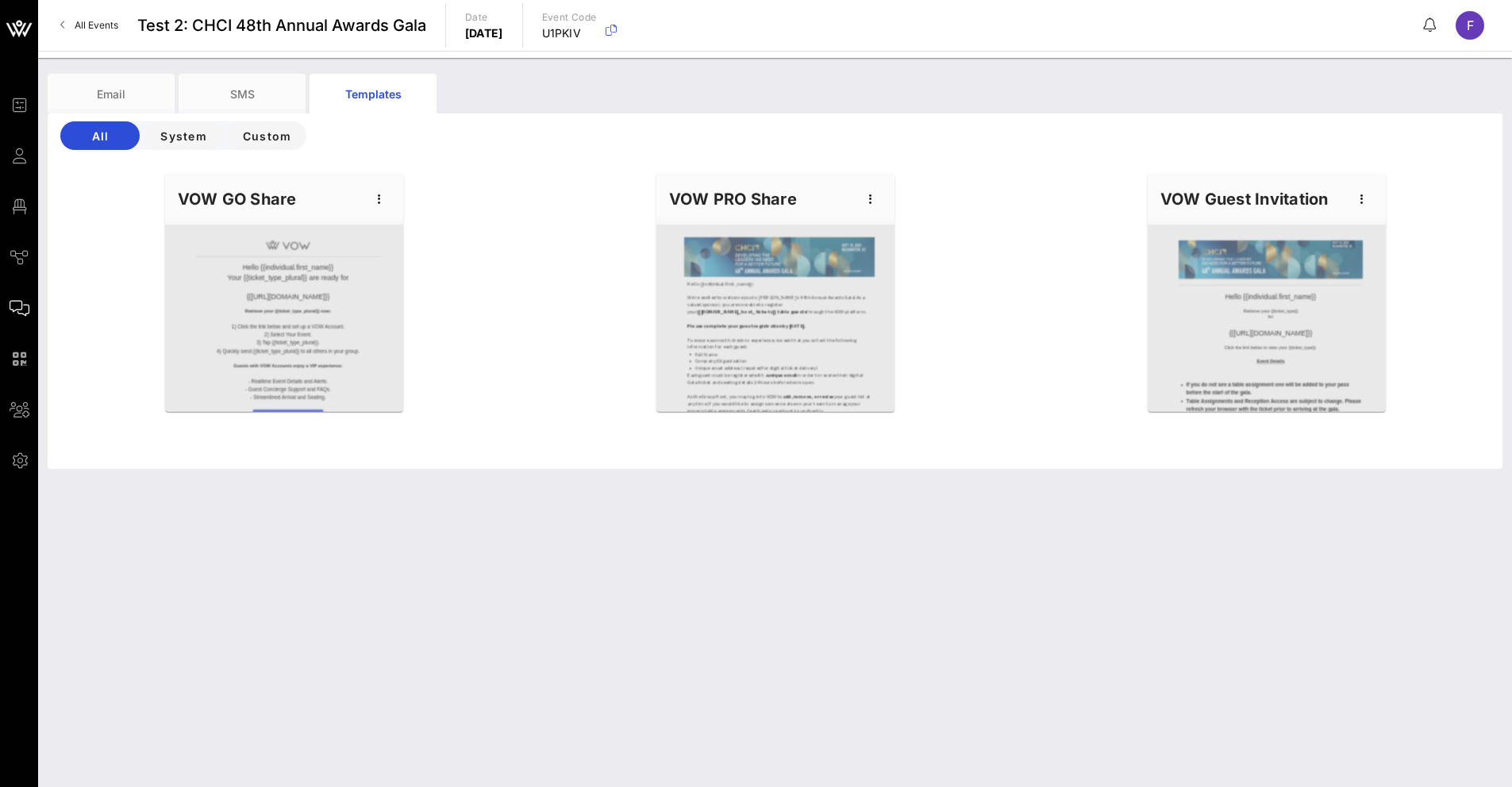
click at [260, 33] on span "Test 2: CHCI 48th Annual Awards Gala" at bounding box center [281, 25] width 288 height 24
click at [260, 32] on span "Test 2: CHCI 48th Annual Awards Gala" at bounding box center [281, 25] width 288 height 24
drag, startPoint x: 197, startPoint y: 24, endPoint x: 441, endPoint y: 44, distance: 244.8
click at [437, 33] on div "All Events Test 2: CHCI 48th Annual Awards Gala Date [DATE] Event Code U1PKIV F" at bounding box center [775, 25] width 1474 height 51
copy span "CHCI 48th Annual Awards Gala"
